Goal: Transaction & Acquisition: Purchase product/service

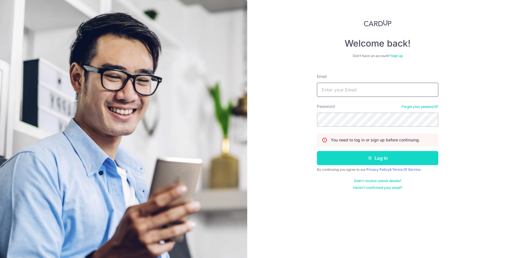
type input "kkaduardo@gmail.com"
click at [356, 164] on button "Log in" at bounding box center [377, 158] width 121 height 14
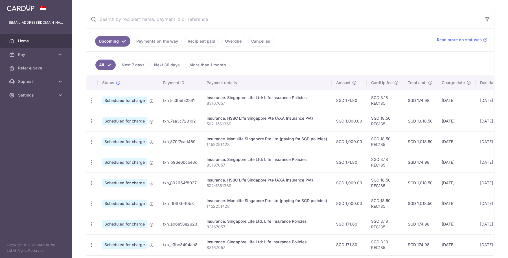
scroll to position [106, 0]
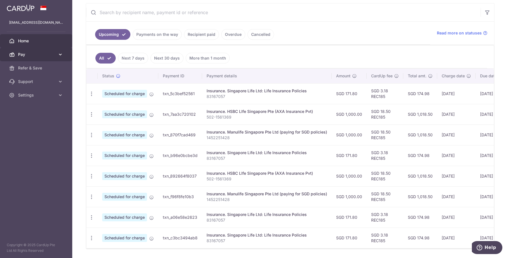
click at [25, 57] on span "Pay" at bounding box center [36, 55] width 37 height 6
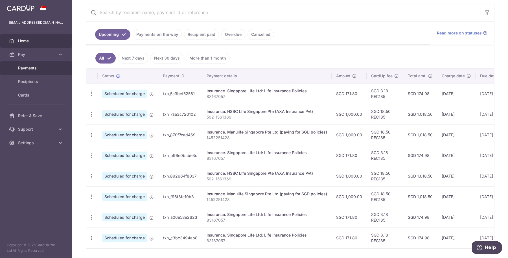
click at [27, 67] on span "Payments" at bounding box center [36, 68] width 37 height 6
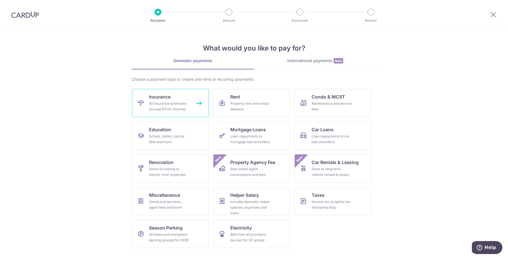
click at [183, 106] on div "All insurance premiums (except NTUC Income)" at bounding box center [169, 106] width 41 height 11
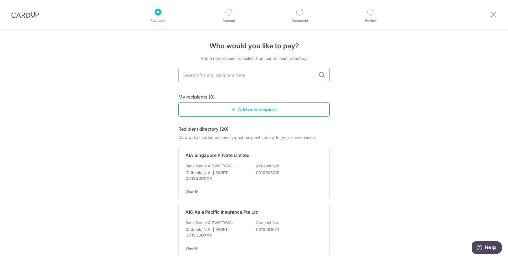
click at [193, 107] on link "Add new recipient" at bounding box center [253, 109] width 151 height 14
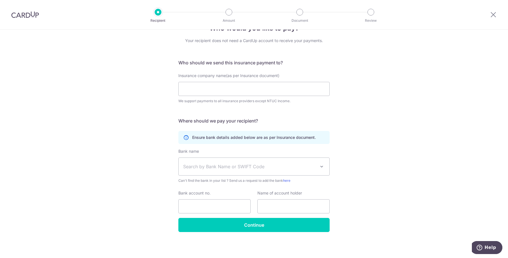
scroll to position [18, 0]
click at [311, 170] on span "Search by Bank Name or SWIFT Code" at bounding box center [254, 166] width 151 height 17
click at [361, 86] on div "Who would you like to pay? Your recipient does not need a CardUp account to rec…" at bounding box center [254, 135] width 508 height 247
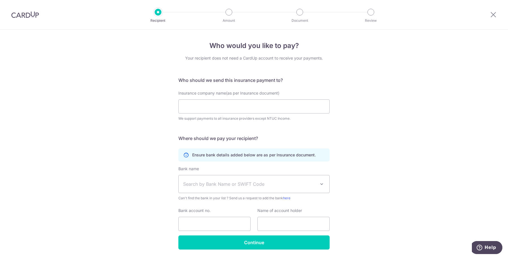
scroll to position [0, 0]
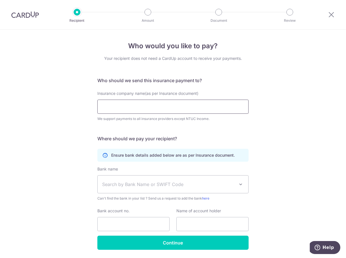
click at [126, 109] on input "Insurance company name(as per Insurance document)" at bounding box center [172, 107] width 151 height 14
click at [126, 110] on input "Insurance company name(as per Insurance document)" at bounding box center [172, 107] width 151 height 14
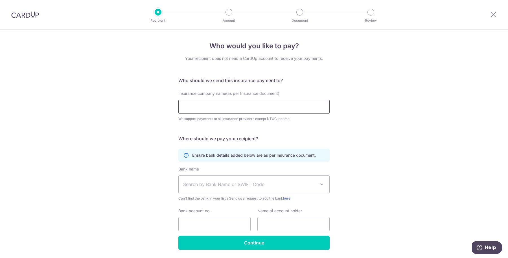
click at [244, 111] on input "Insurance company name(as per Insurance document)" at bounding box center [253, 107] width 151 height 14
click at [201, 106] on input "Insurance company name(as per Insurance document)" at bounding box center [253, 107] width 151 height 14
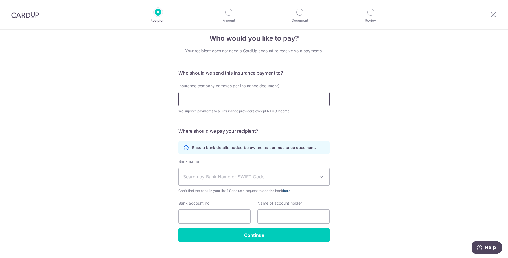
scroll to position [18, 0]
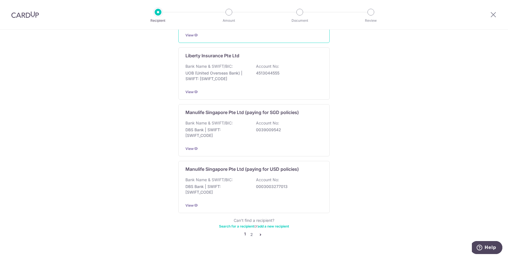
scroll to position [509, 0]
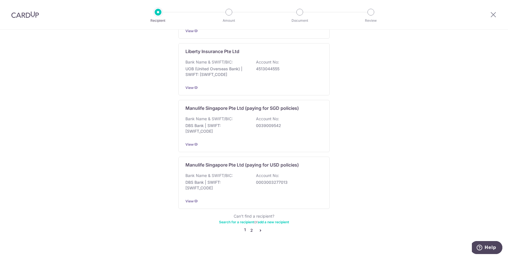
click at [249, 227] on link "2" at bounding box center [251, 230] width 7 height 7
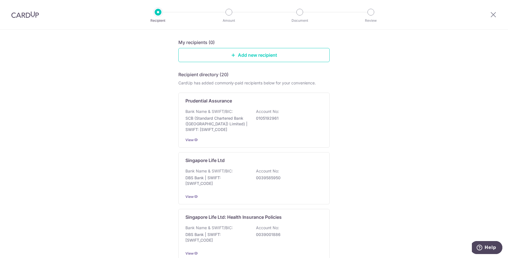
scroll to position [106, 0]
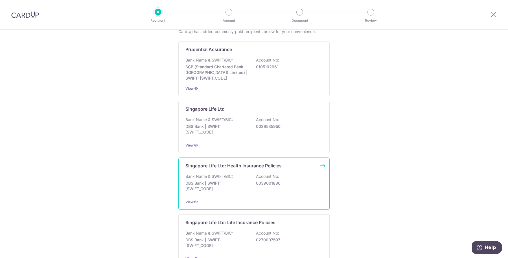
drag, startPoint x: 383, startPoint y: 122, endPoint x: 253, endPoint y: 182, distance: 143.6
click at [253, 182] on div "Bank Name & SWIFT/BIC: DBS Bank | SWIFT: DBSSSGSGXXX Account No: 0039001886" at bounding box center [253, 183] width 137 height 21
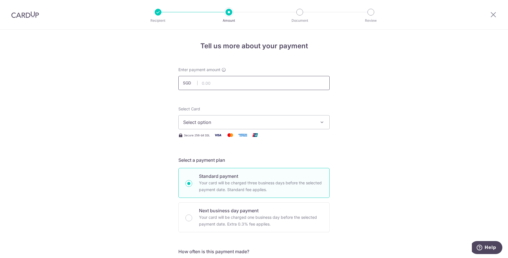
click at [242, 85] on input "text" at bounding box center [253, 83] width 151 height 14
type input "1,300.39"
click at [241, 121] on span "Select option" at bounding box center [248, 122] width 131 height 7
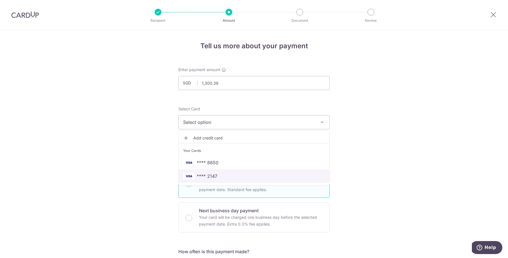
click at [221, 173] on span "**** 2147" at bounding box center [254, 176] width 142 height 7
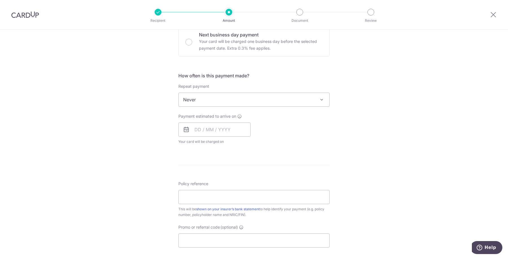
scroll to position [176, 0]
click at [210, 128] on input "text" at bounding box center [214, 129] width 72 height 14
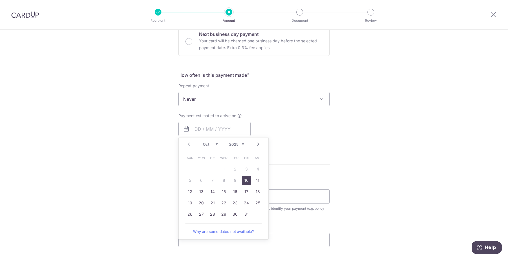
click at [159, 142] on div "Tell us more about your payment Enter payment amount SGD 1,300.39 1300.39 Selec…" at bounding box center [254, 108] width 508 height 510
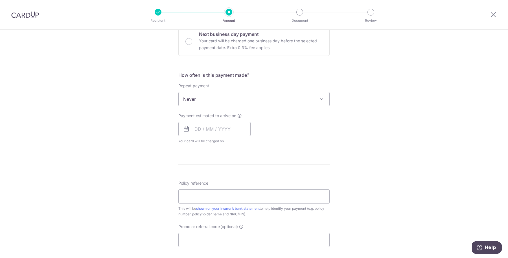
click at [183, 128] on icon at bounding box center [186, 129] width 7 height 7
click at [207, 129] on input "text" at bounding box center [214, 129] width 72 height 14
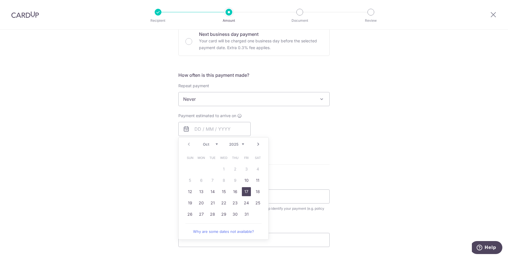
click at [245, 187] on link "17" at bounding box center [246, 191] width 9 height 9
type input "17/10/2025"
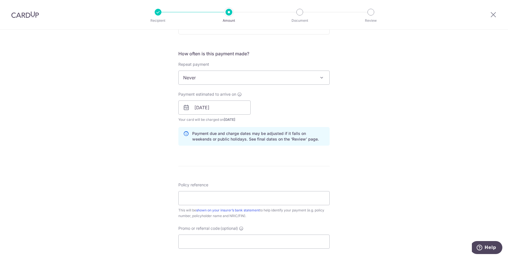
scroll to position [212, 0]
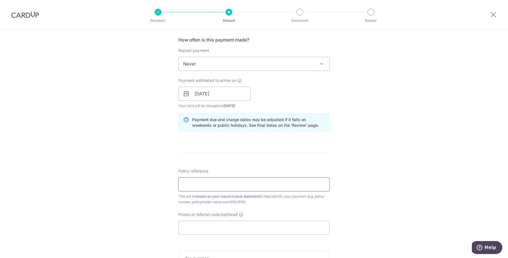
click at [255, 184] on input "Policy reference" at bounding box center [253, 184] width 151 height 14
click at [372, 156] on div "Tell us more about your payment Enter payment amount SGD 1,300.39 1300.39 Selec…" at bounding box center [254, 84] width 508 height 533
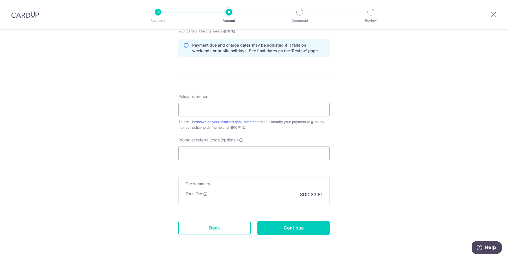
scroll to position [304, 0]
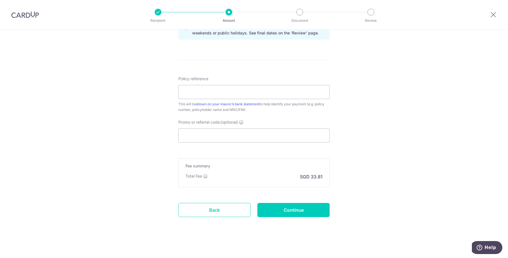
drag, startPoint x: 291, startPoint y: 227, endPoint x: 290, endPoint y: 216, distance: 10.8
click at [288, 209] on input "Continue" at bounding box center [293, 210] width 72 height 14
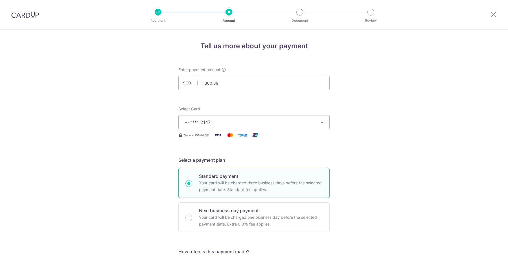
scroll to position [312, 0]
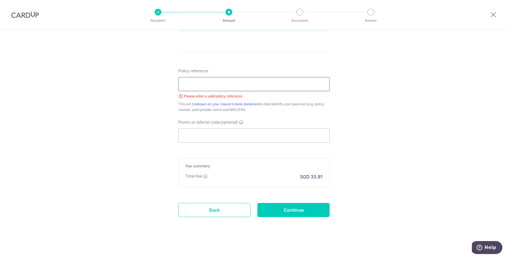
click at [238, 81] on input "Policy reference" at bounding box center [253, 84] width 151 height 14
type input "S8023952A"
click at [277, 207] on input "Continue" at bounding box center [293, 210] width 72 height 14
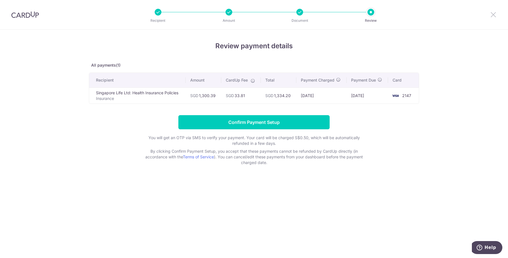
click at [494, 16] on icon at bounding box center [493, 14] width 7 height 7
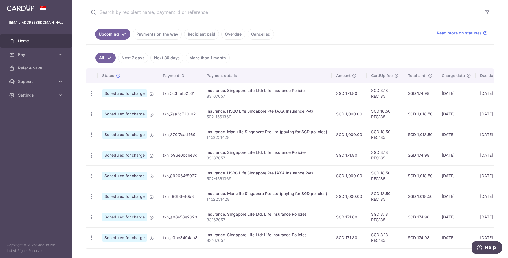
scroll to position [106, 0]
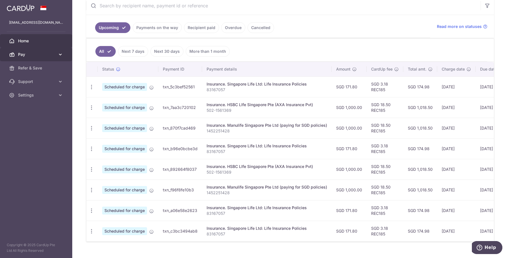
click at [41, 52] on span "Pay" at bounding box center [36, 55] width 37 height 6
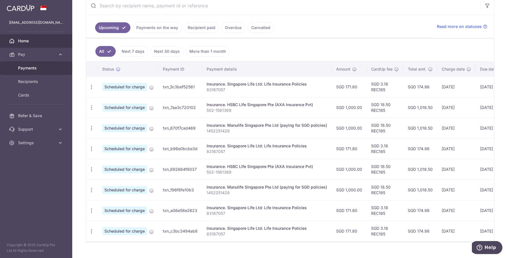
click at [28, 71] on link "Payments" at bounding box center [36, 68] width 72 height 14
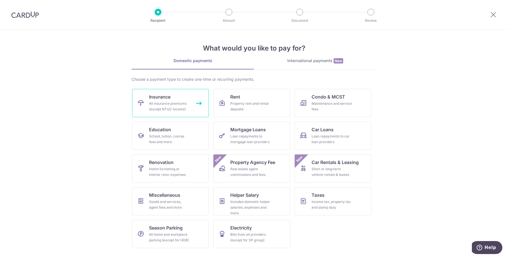
click at [177, 102] on div "All insurance premiums (except NTUC Income)" at bounding box center [169, 106] width 41 height 11
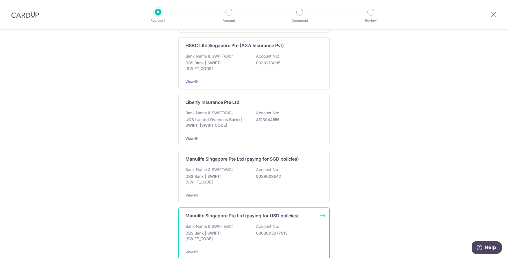
scroll to position [509, 0]
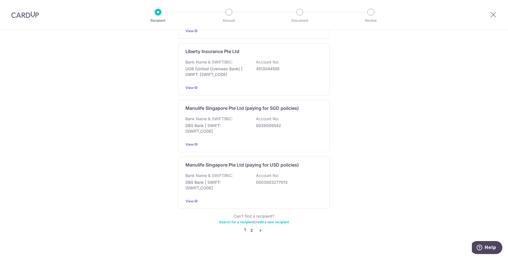
click at [250, 227] on link "2" at bounding box center [251, 230] width 7 height 7
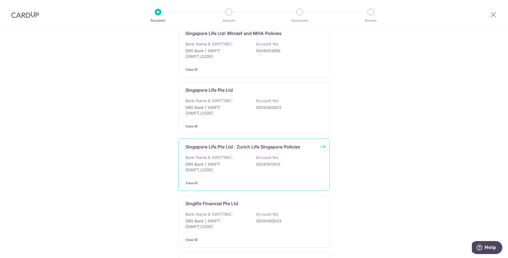
scroll to position [317, 0]
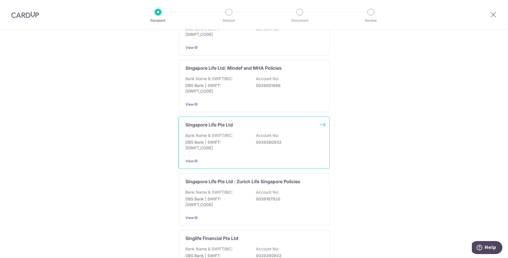
click at [223, 133] on p "Bank Name & SWIFT/BIC:" at bounding box center [208, 136] width 47 height 6
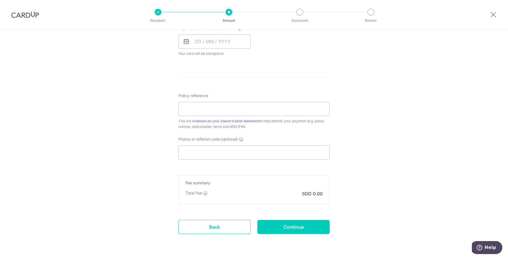
scroll to position [281, 0]
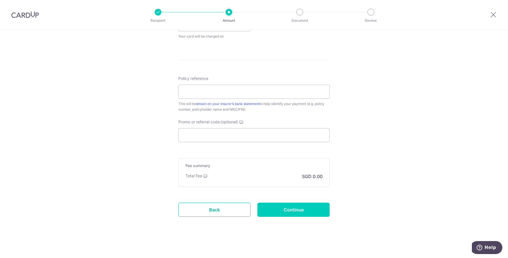
click at [186, 212] on link "Back" at bounding box center [214, 210] width 72 height 14
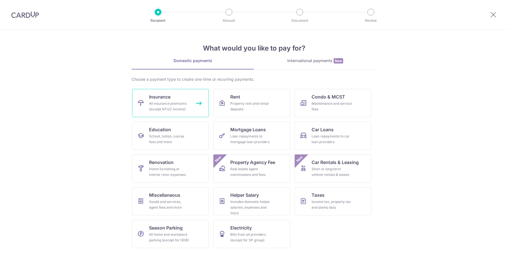
click at [183, 114] on link "Insurance All insurance premiums (except NTUC Income)" at bounding box center [170, 103] width 77 height 28
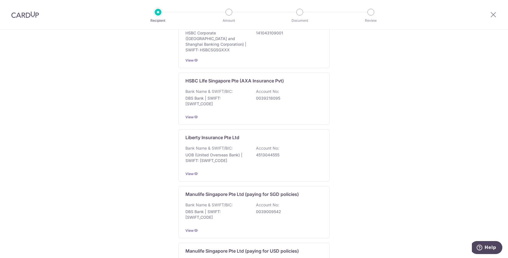
scroll to position [509, 0]
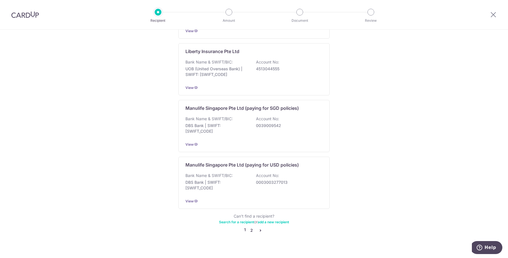
click at [248, 227] on link "2" at bounding box center [251, 230] width 7 height 7
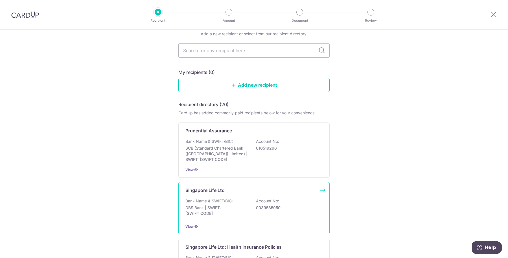
scroll to position [141, 0]
